Goal: Find specific page/section: Find specific page/section

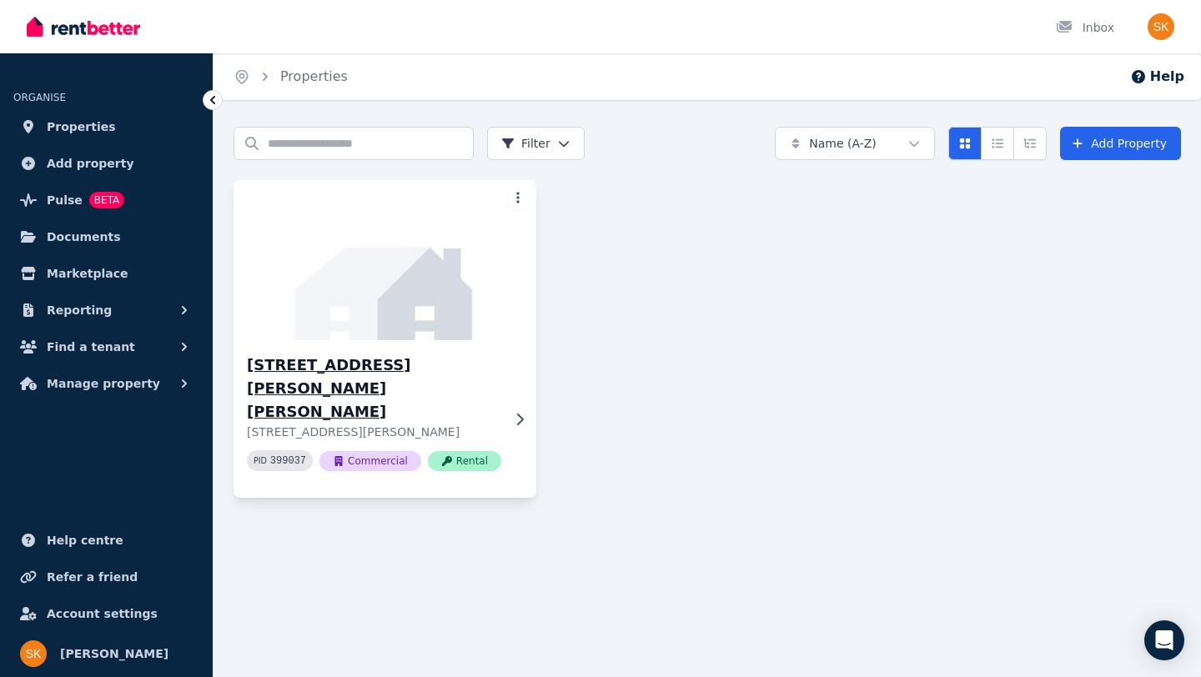
click at [467, 310] on img at bounding box center [385, 260] width 318 height 168
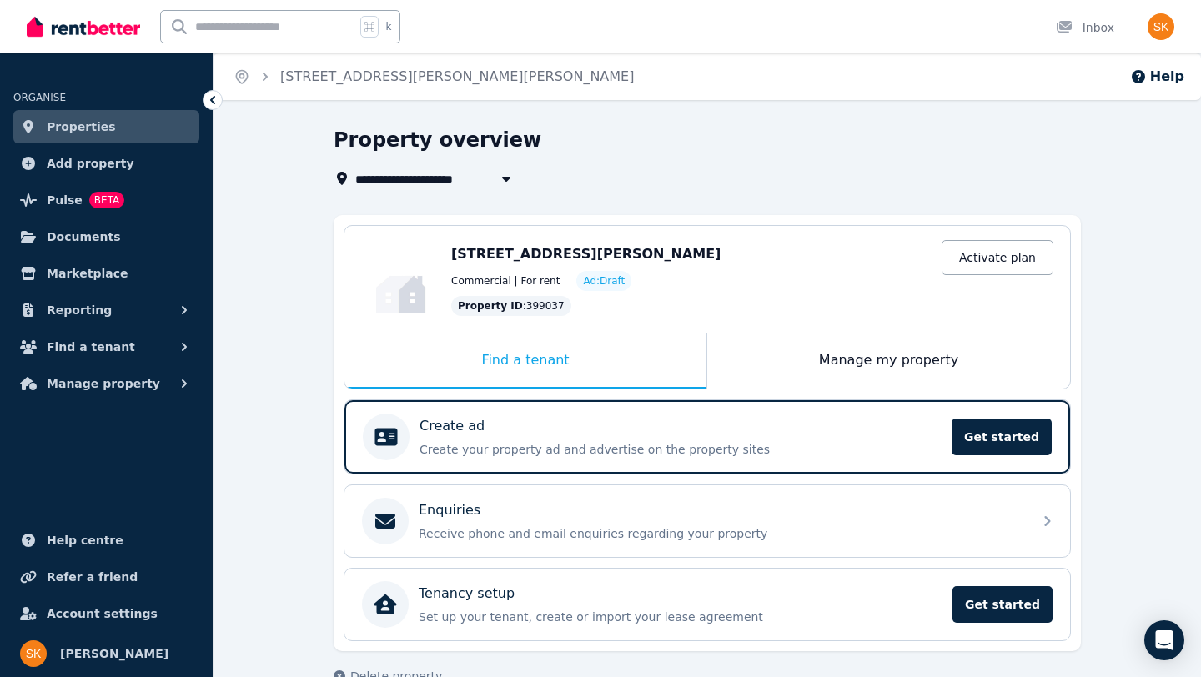
click at [1111, 429] on div "**********" at bounding box center [706, 421] width 987 height 588
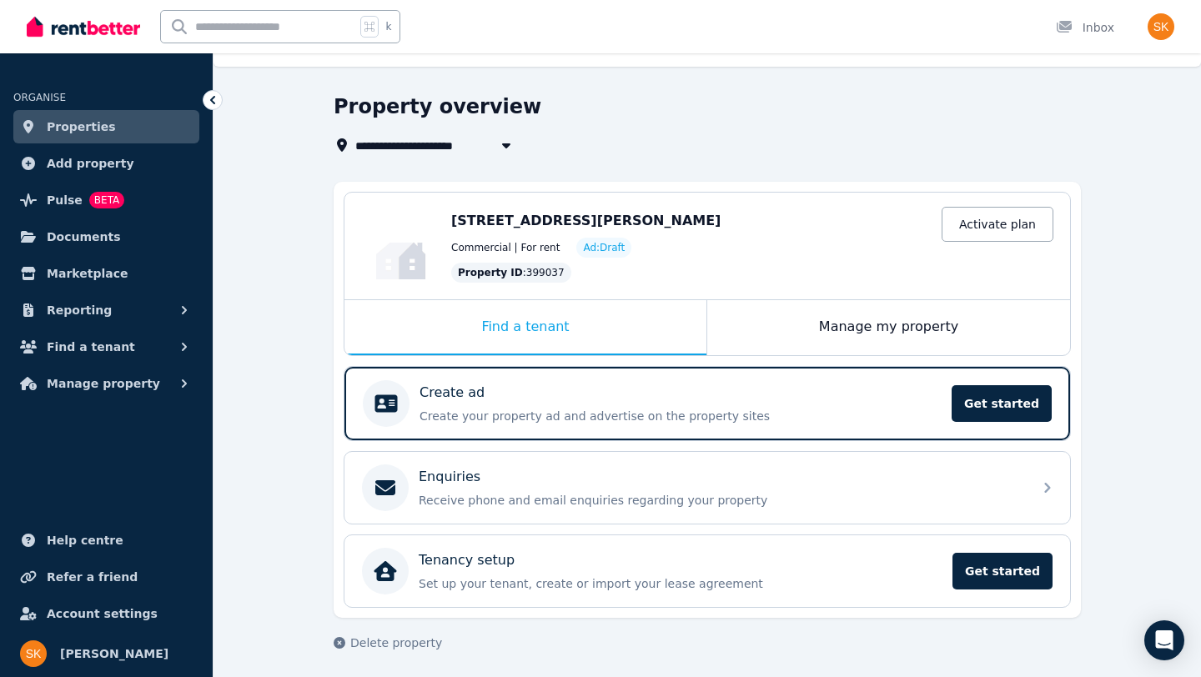
scroll to position [38, 0]
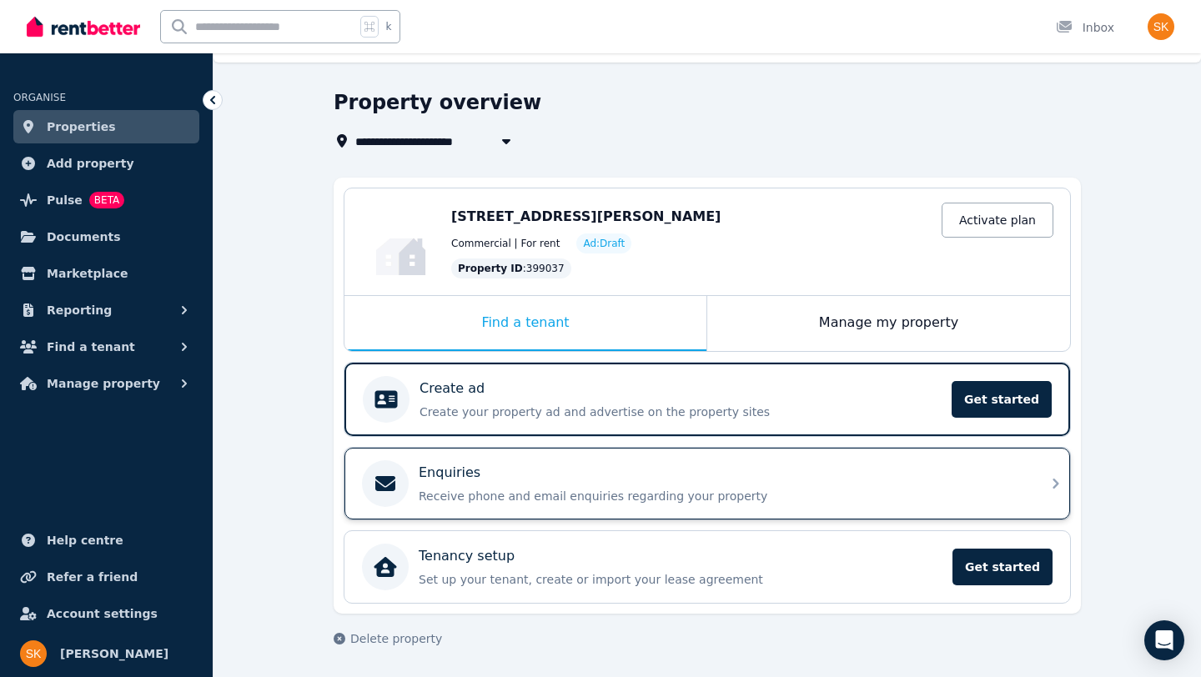
click at [530, 478] on div "Enquiries" at bounding box center [721, 473] width 604 height 20
